Goal: Information Seeking & Learning: Check status

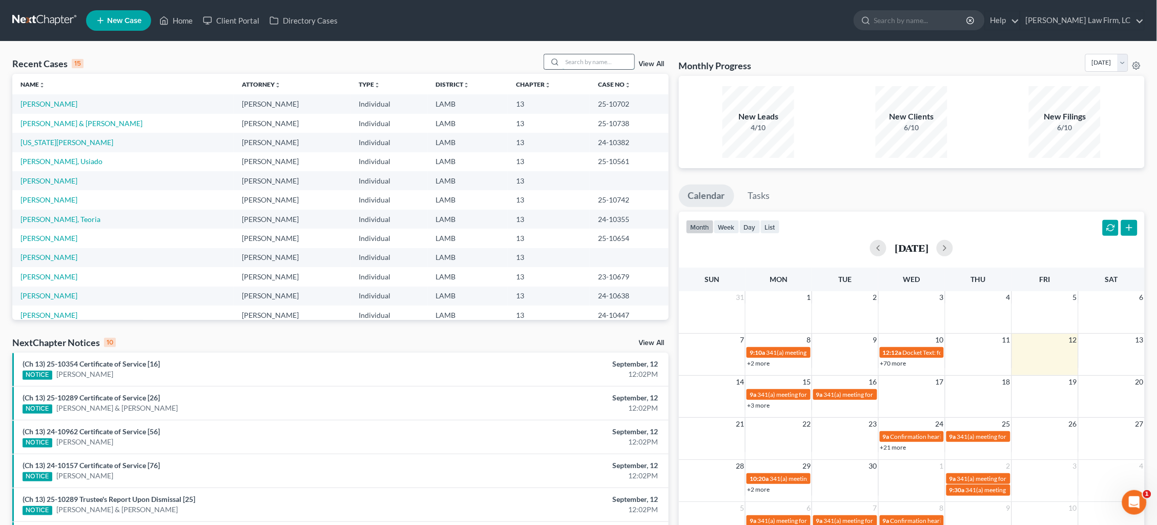
click at [579, 63] on input "search" at bounding box center [599, 61] width 72 height 15
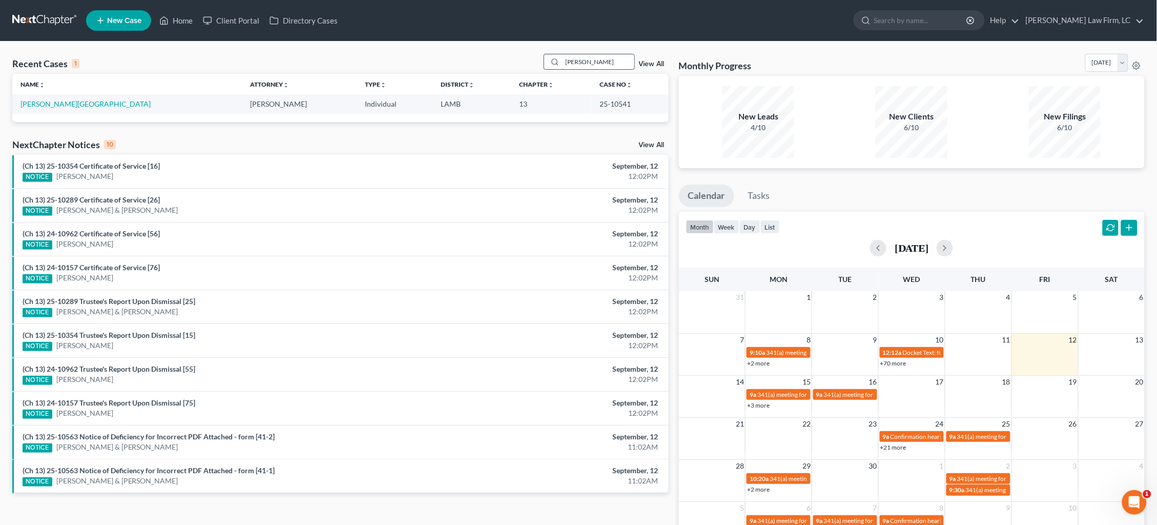
type input "Lakesha"
drag, startPoint x: 579, startPoint y: 63, endPoint x: 55, endPoint y: 104, distance: 525.2
click at [55, 104] on link "[PERSON_NAME][GEOGRAPHIC_DATA]" at bounding box center [85, 103] width 130 height 9
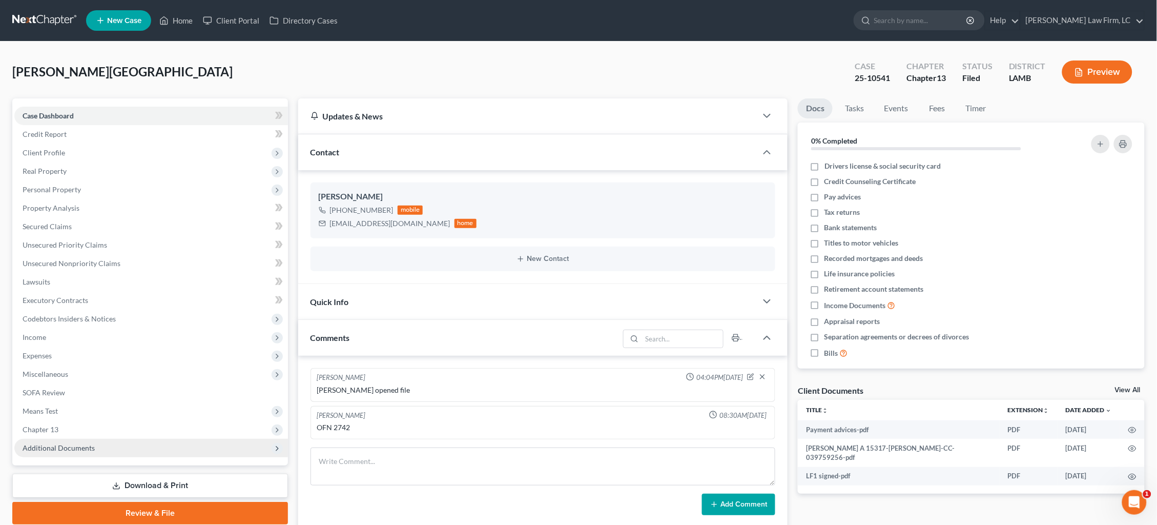
drag, startPoint x: 112, startPoint y: 432, endPoint x: 107, endPoint y: 429, distance: 5.3
click at [108, 439] on span "Additional Documents" at bounding box center [151, 448] width 274 height 18
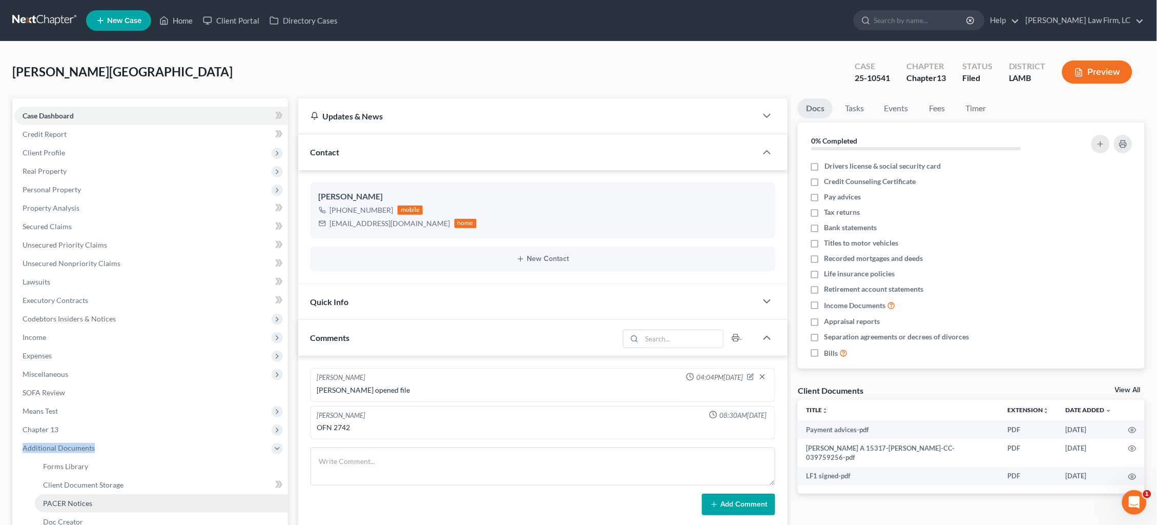
click at [107, 494] on link "PACER Notices" at bounding box center [161, 503] width 253 height 18
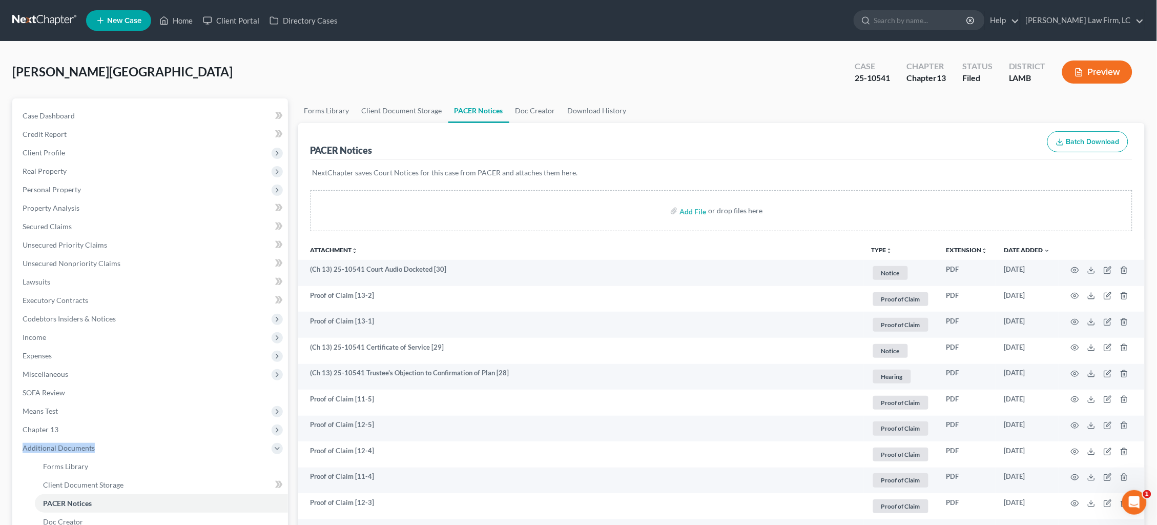
click at [38, 19] on link at bounding box center [45, 20] width 66 height 18
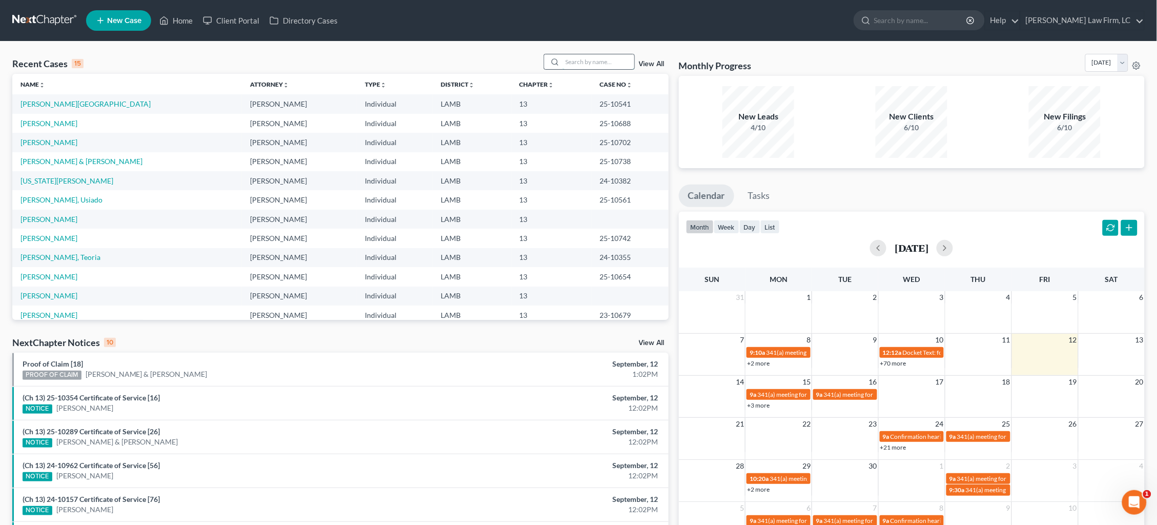
click at [613, 55] on input "search" at bounding box center [599, 61] width 72 height 15
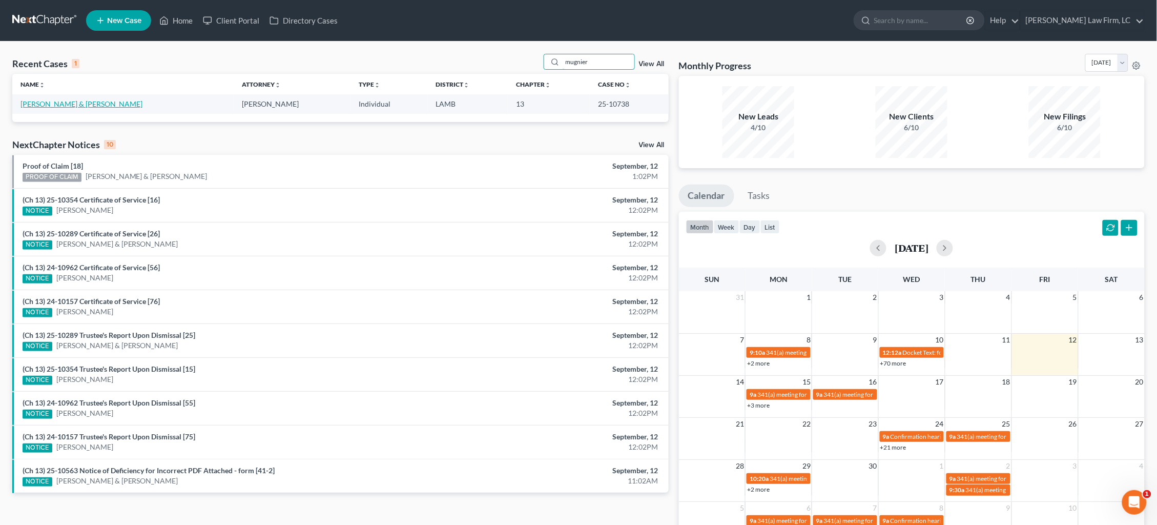
type input "mugnier"
click at [60, 107] on link "[PERSON_NAME] & [PERSON_NAME]" at bounding box center [81, 103] width 122 height 9
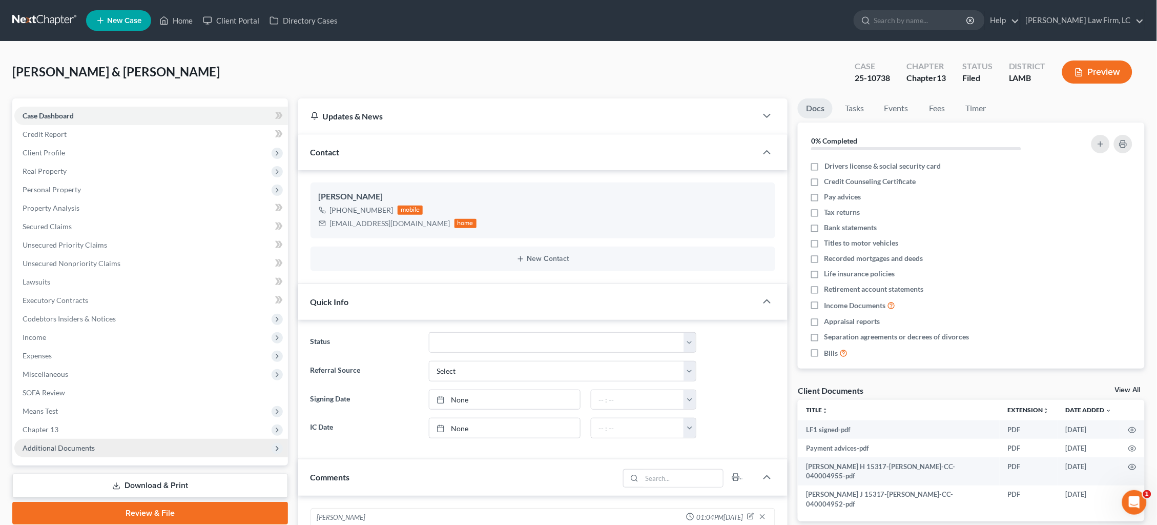
click at [79, 443] on span "Additional Documents" at bounding box center [59, 447] width 72 height 9
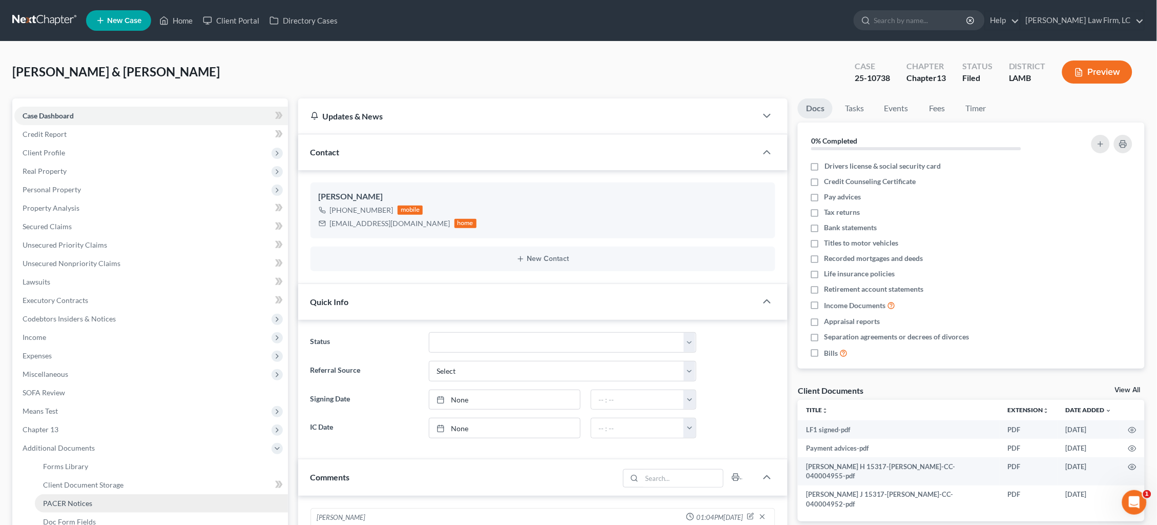
click at [82, 499] on span "PACER Notices" at bounding box center [67, 503] width 49 height 9
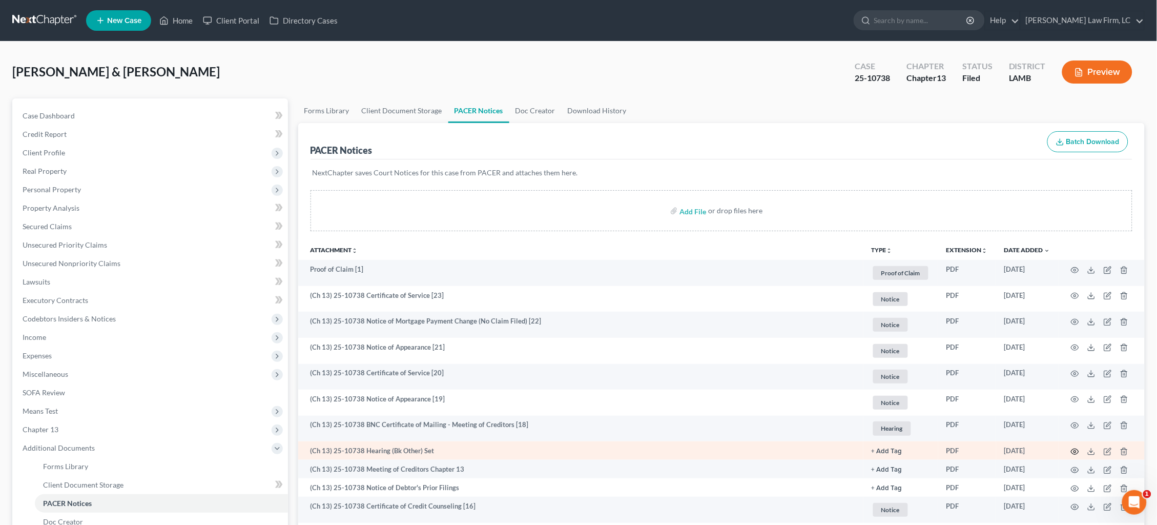
click at [1074, 449] on icon "button" at bounding box center [1075, 451] width 8 height 8
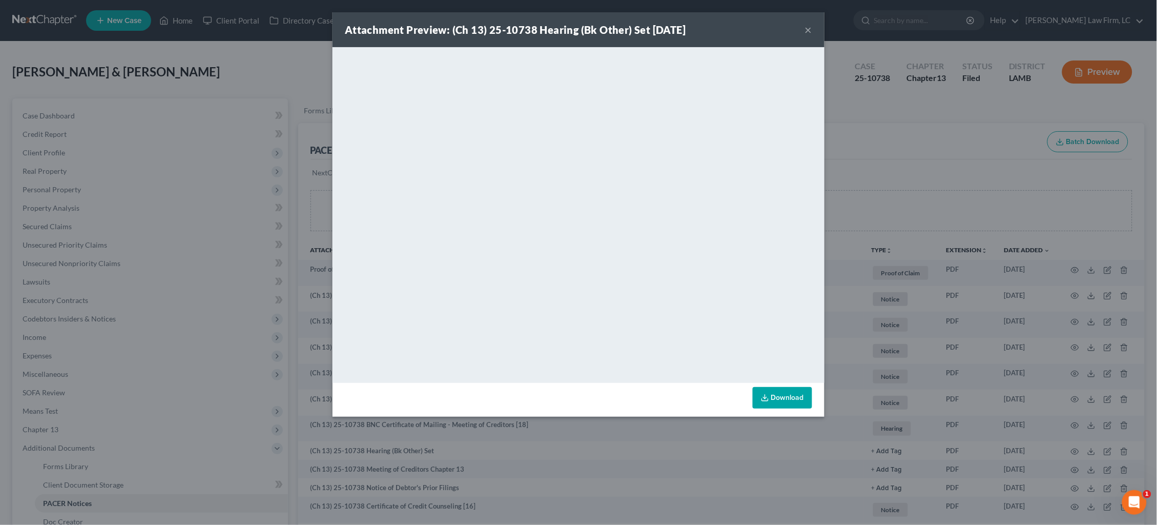
click at [937, 123] on div "Attachment Preview: (Ch 13) 25-10738 Hearing (Bk Other) Set 08/26/2025 × <objec…" at bounding box center [578, 262] width 1157 height 525
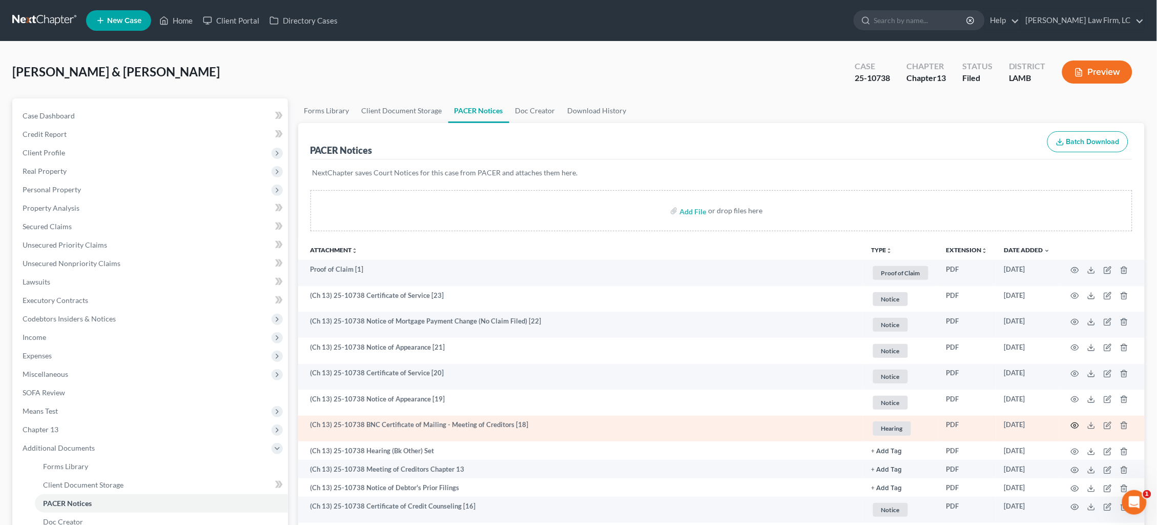
click at [1075, 424] on icon "button" at bounding box center [1075, 425] width 8 height 8
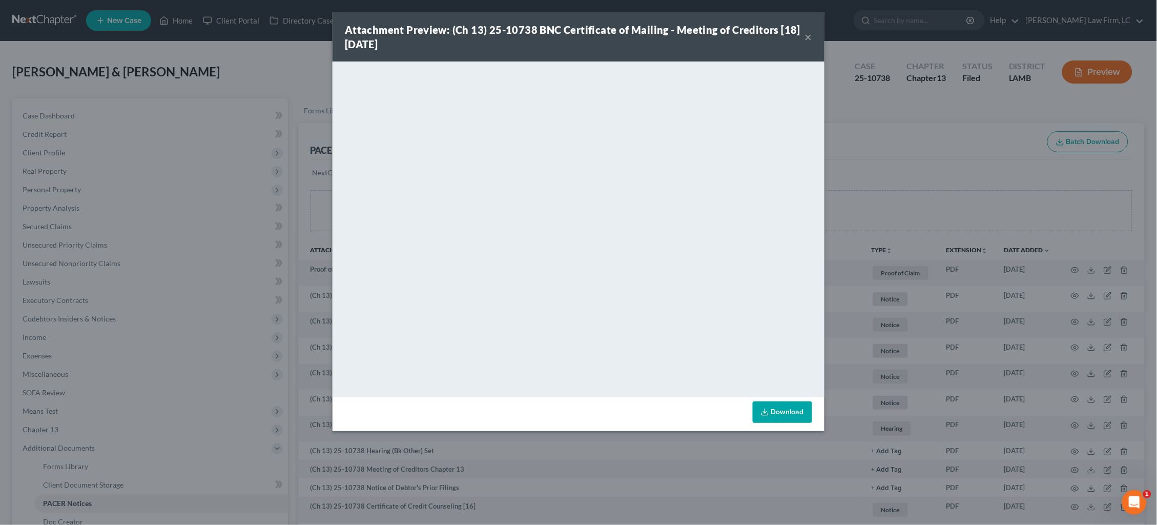
click at [904, 136] on div "Attachment Preview: (Ch 13) 25-10738 BNC Certificate of Mailing - Meeting of Cr…" at bounding box center [578, 262] width 1157 height 525
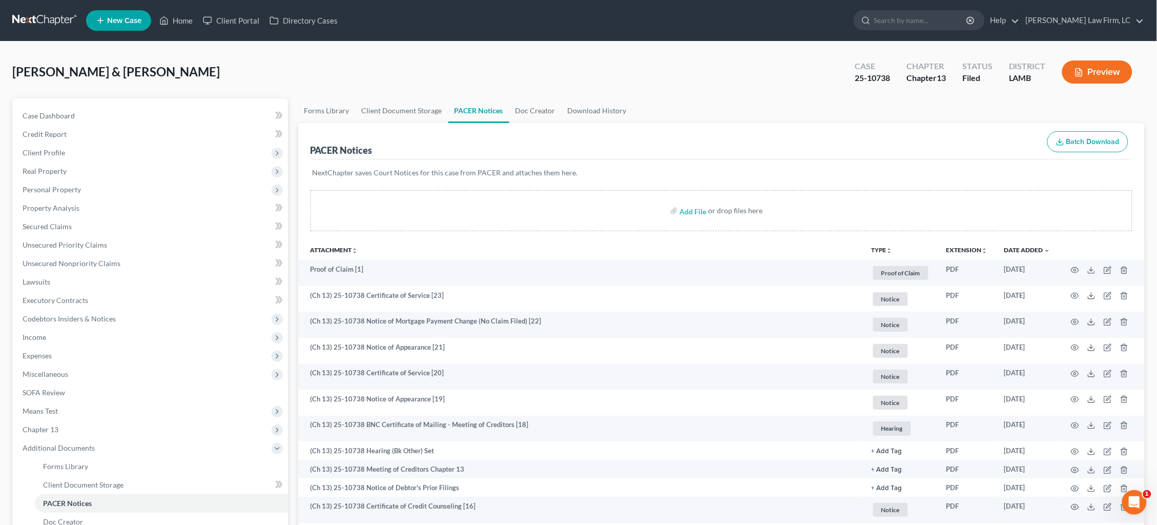
click at [38, 21] on link at bounding box center [45, 20] width 66 height 18
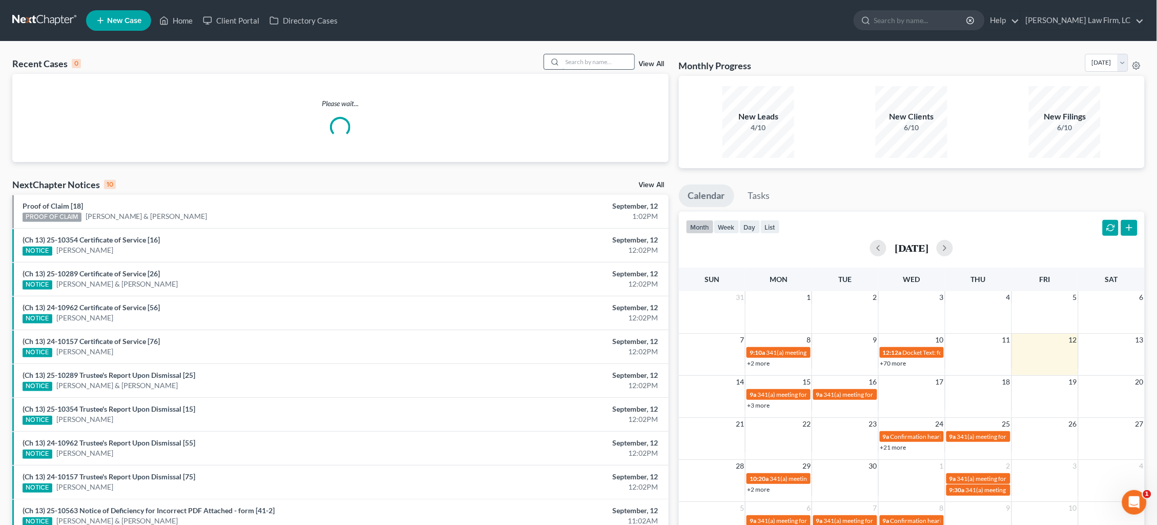
click at [608, 61] on input "search" at bounding box center [599, 61] width 72 height 15
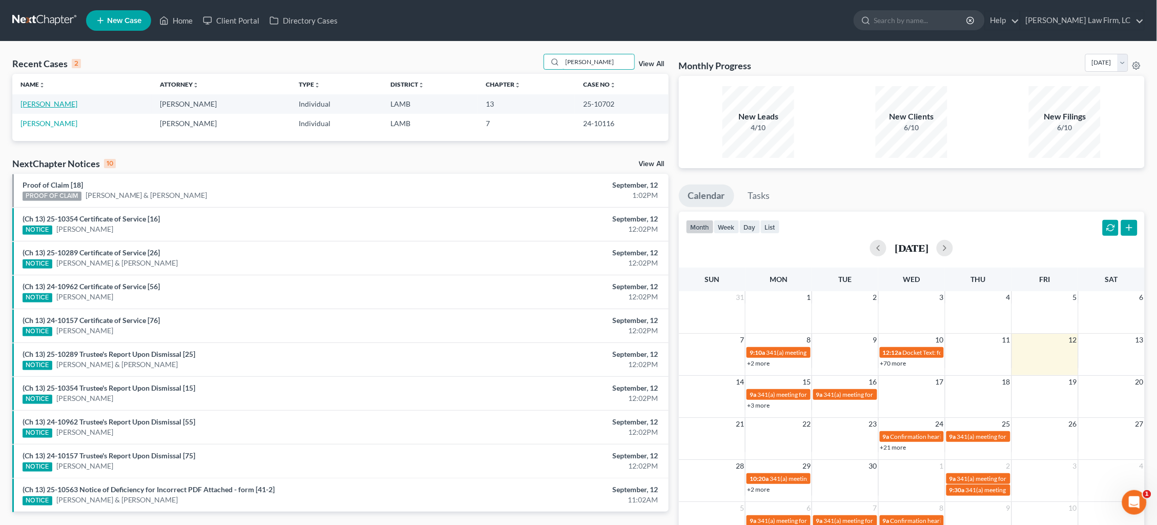
type input "[PERSON_NAME]"
click at [51, 103] on link "[PERSON_NAME]" at bounding box center [48, 103] width 57 height 9
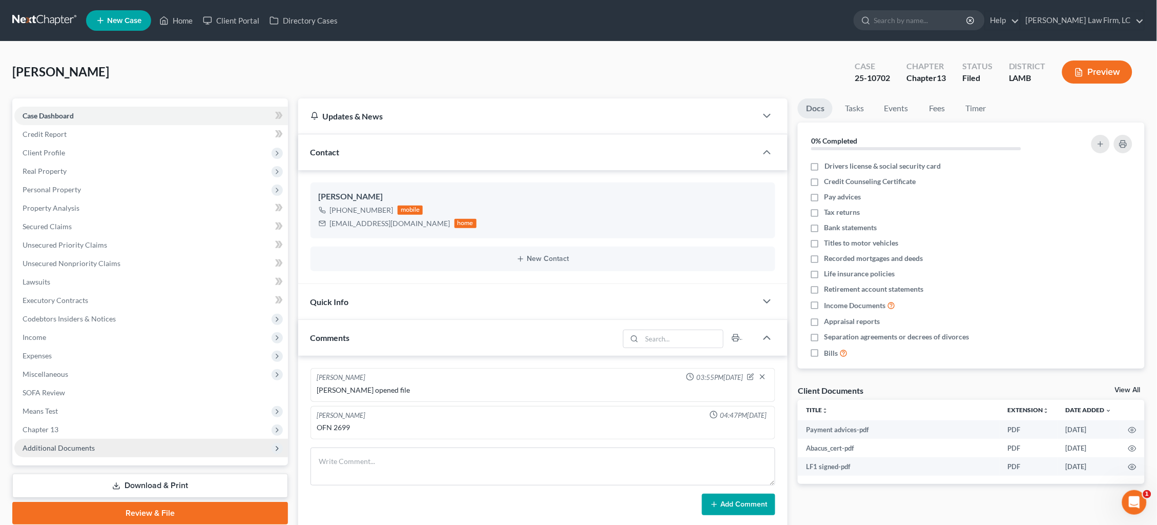
click at [114, 439] on span "Additional Documents" at bounding box center [151, 448] width 274 height 18
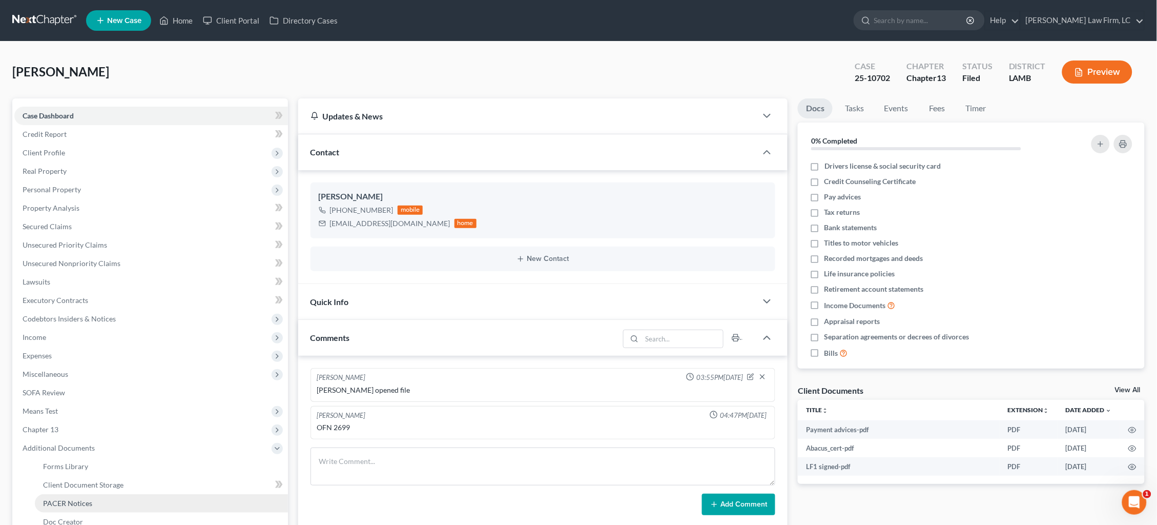
click at [104, 494] on link "PACER Notices" at bounding box center [161, 503] width 253 height 18
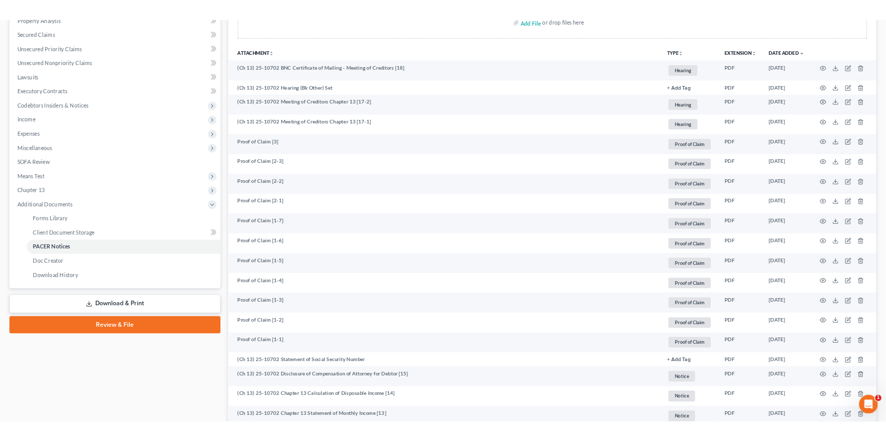
scroll to position [118, 0]
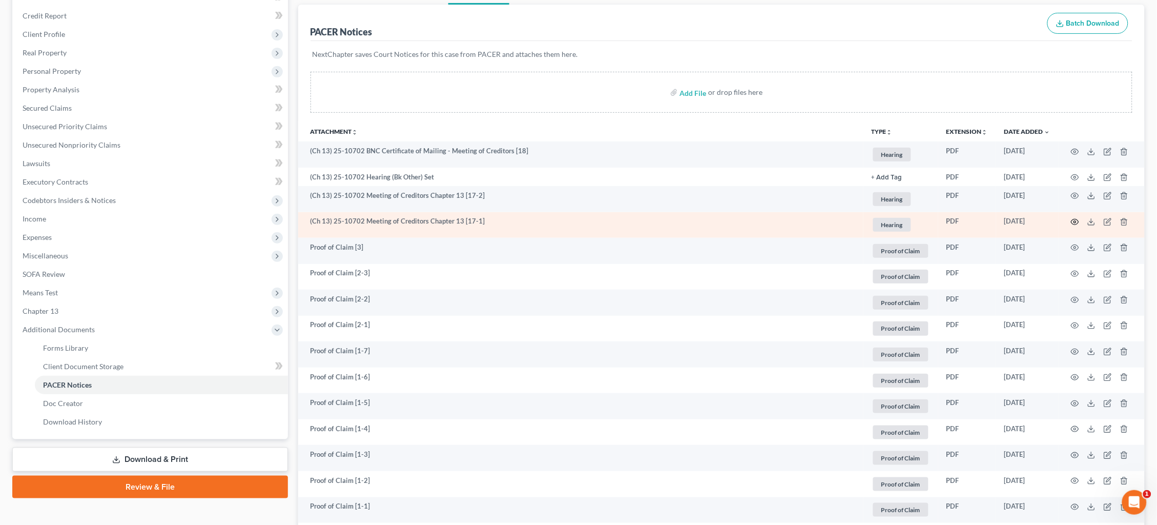
click at [1074, 219] on icon "button" at bounding box center [1075, 222] width 8 height 8
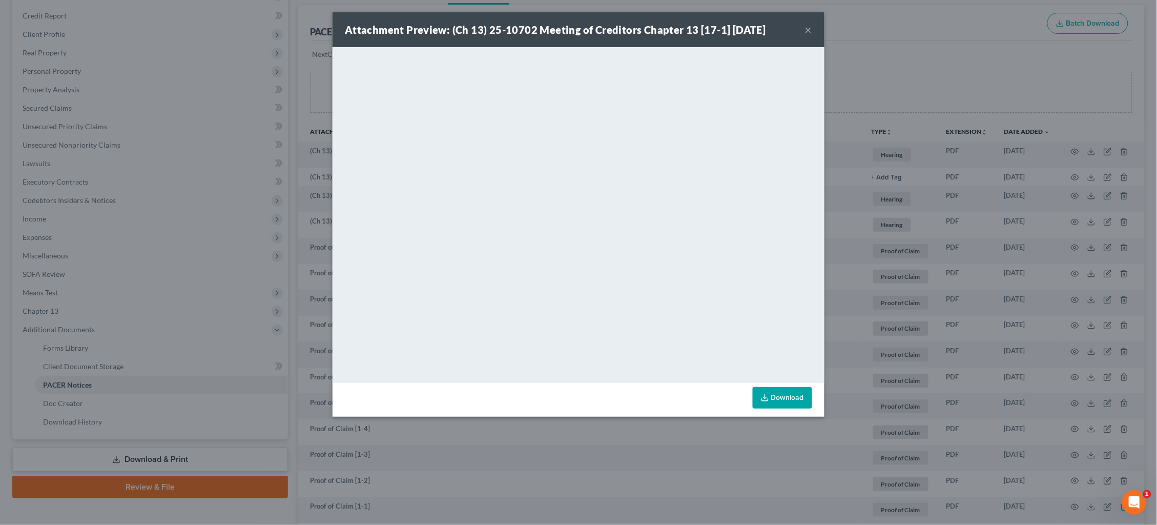
click at [959, 22] on div "Attachment Preview: (Ch 13) 25-10702 Meeting of Creditors Chapter 13 [17-1] 08/…" at bounding box center [578, 262] width 1157 height 525
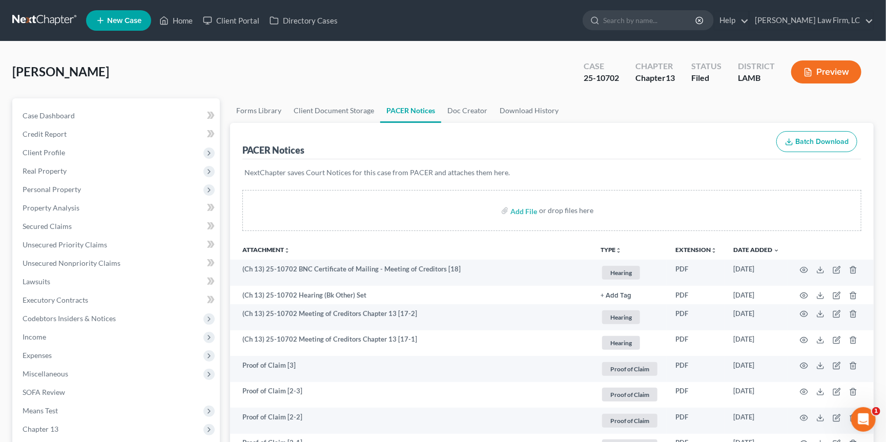
scroll to position [0, 0]
click at [36, 18] on link at bounding box center [45, 20] width 66 height 18
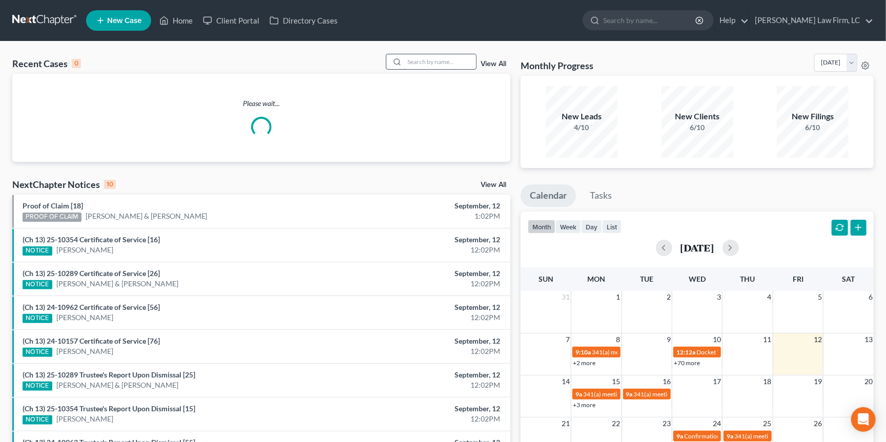
click at [440, 64] on input "search" at bounding box center [440, 61] width 72 height 15
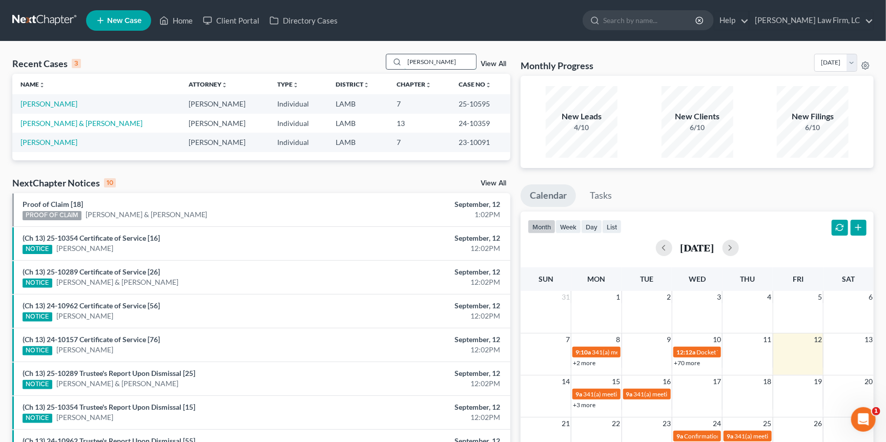
type input "Megan"
drag, startPoint x: 439, startPoint y: 64, endPoint x: 49, endPoint y: 103, distance: 391.9
click at [49, 103] on link "Clouatre, Megan" at bounding box center [48, 103] width 57 height 9
select select "2"
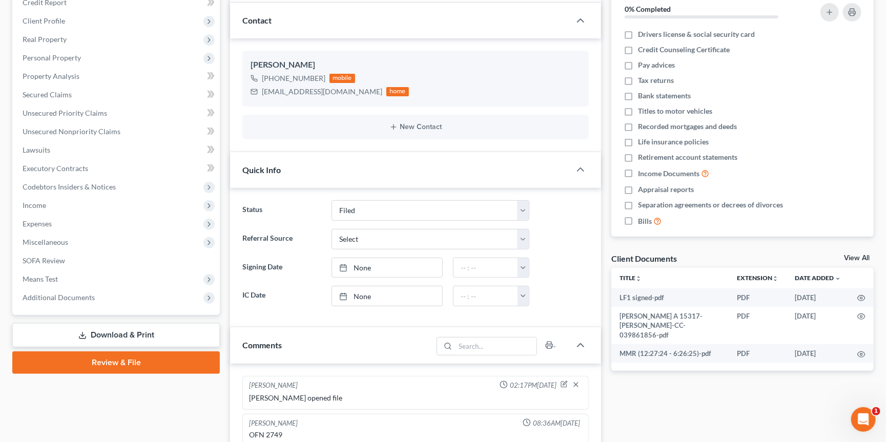
scroll to position [136, 0]
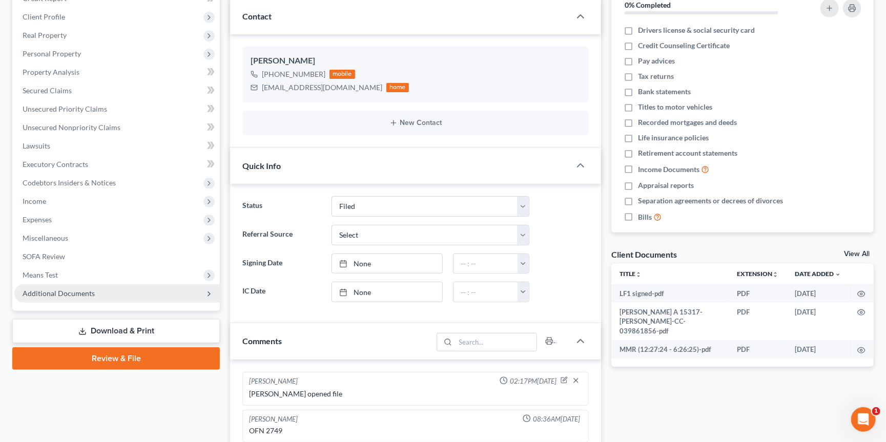
click at [79, 289] on span "Additional Documents" at bounding box center [59, 293] width 72 height 9
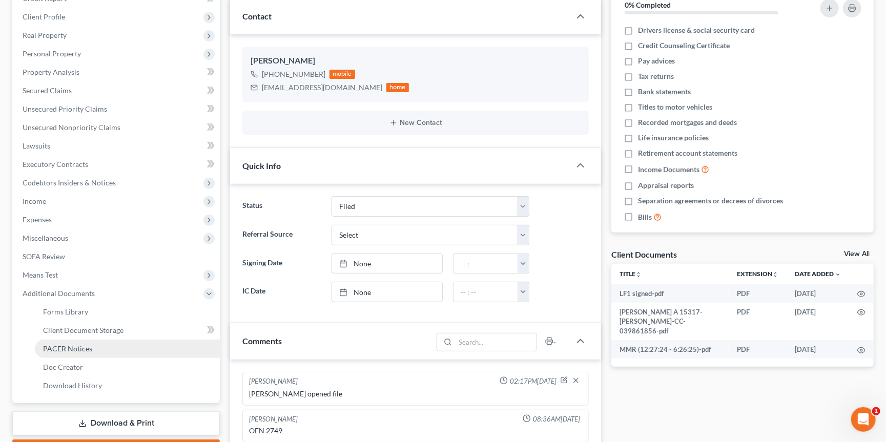
click at [73, 344] on span "PACER Notices" at bounding box center [67, 348] width 49 height 9
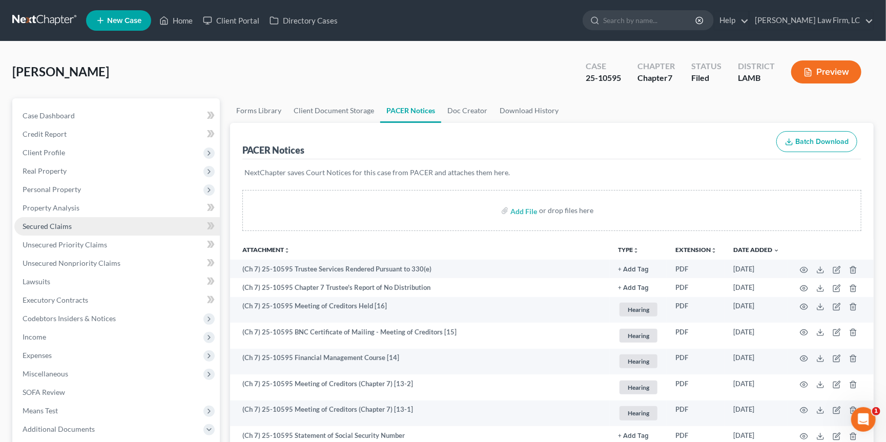
click at [64, 217] on link "Secured Claims" at bounding box center [116, 226] width 205 height 18
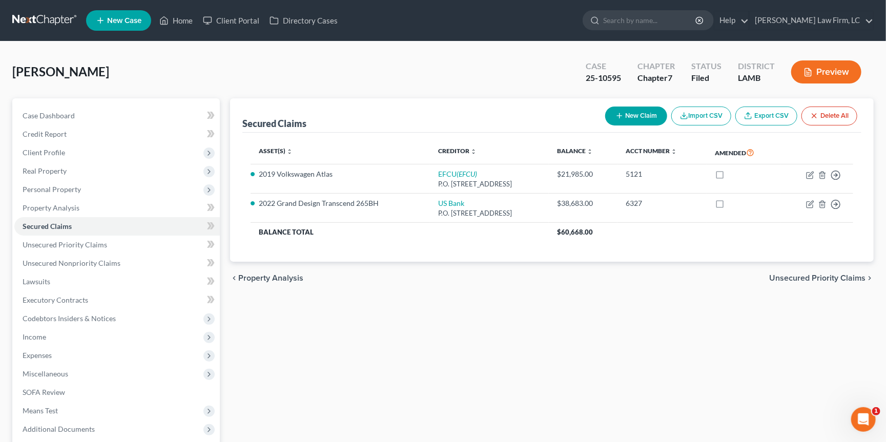
click at [35, 22] on link at bounding box center [45, 20] width 66 height 18
